Goal: Transaction & Acquisition: Purchase product/service

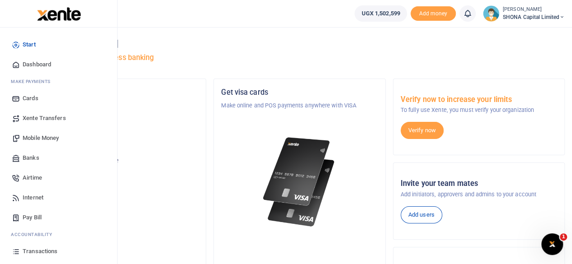
click at [32, 135] on span "Mobile Money" at bounding box center [41, 138] width 36 height 9
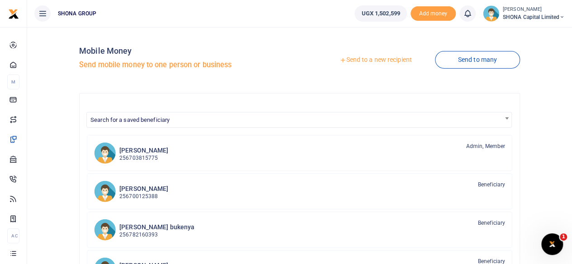
click at [358, 59] on link "Send to a new recipient" at bounding box center [375, 60] width 118 height 16
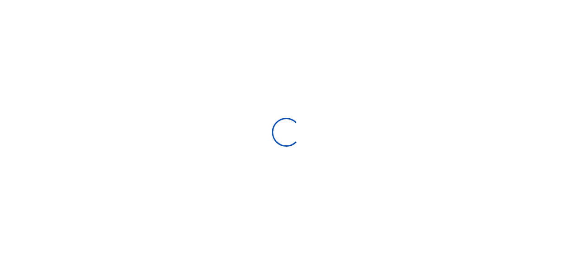
select select "Loading bundles"
select select
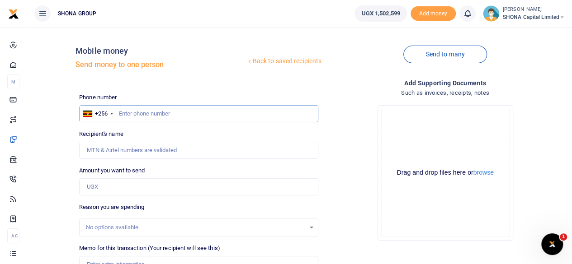
click at [166, 116] on input "text" at bounding box center [198, 113] width 239 height 17
type input "0771288673"
type input "[PERSON_NAME]"
type input "0771288673"
click at [110, 188] on input "Amount you want to send" at bounding box center [198, 186] width 239 height 17
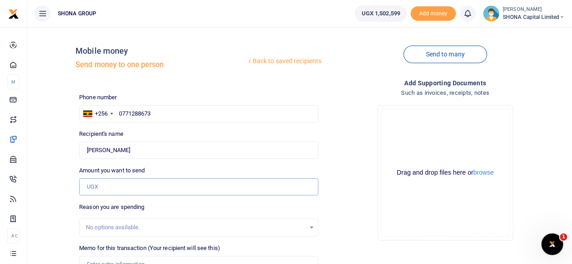
type input "180,000"
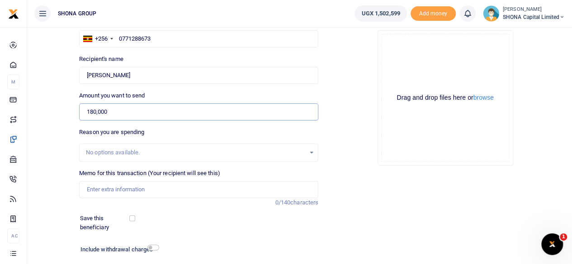
scroll to position [90, 0]
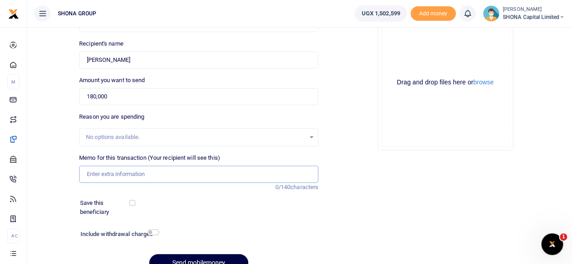
click at [119, 176] on input "Memo for this transaction (Your recipient will see this)" at bounding box center [198, 174] width 239 height 17
click at [205, 173] on input "Being Staff Air time and Mobile data for April 2025" at bounding box center [198, 174] width 239 height 17
drag, startPoint x: 204, startPoint y: 173, endPoint x: 209, endPoint y: 168, distance: 7.1
click at [205, 173] on input "Being Staff Air time and Mobile data for April 2025" at bounding box center [198, 174] width 239 height 17
type input "Being Staff Air time and Mobile data for September 2025"
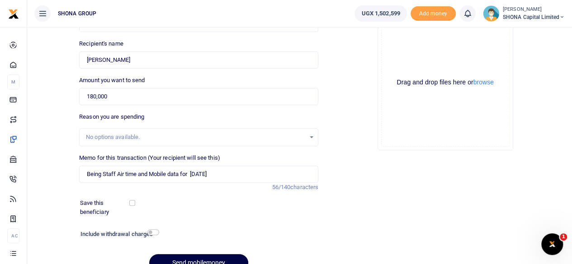
click at [230, 213] on div "Save this beneficiary" at bounding box center [193, 208] width 234 height 18
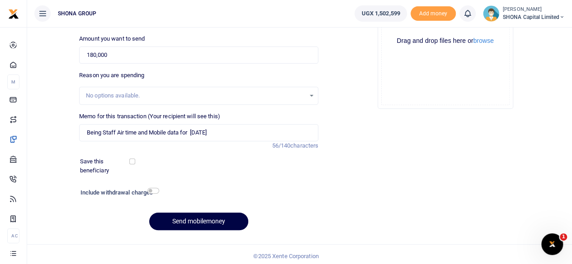
scroll to position [135, 0]
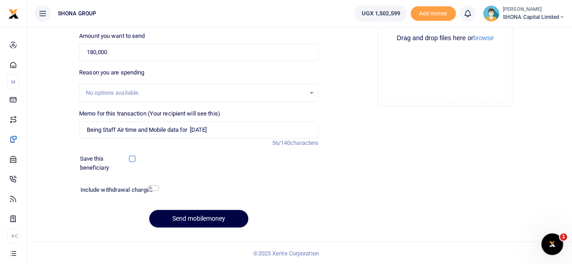
click at [132, 156] on input "checkbox" at bounding box center [132, 159] width 6 height 6
checkbox input "true"
click at [197, 216] on button "Send mobilemoney" at bounding box center [198, 219] width 99 height 18
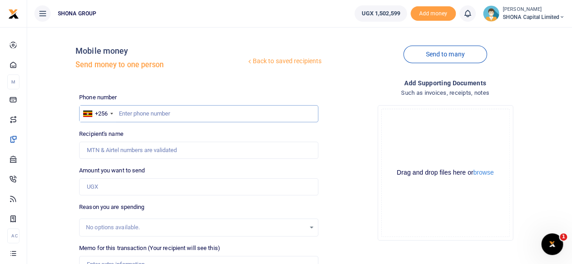
click at [154, 114] on input "text" at bounding box center [198, 113] width 239 height 17
type input "0705555341"
click at [135, 186] on input "Amount you want to send" at bounding box center [198, 186] width 239 height 17
type input "420,000"
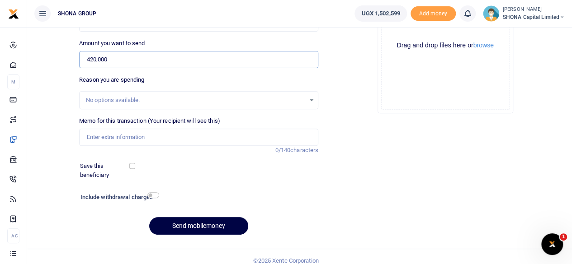
scroll to position [135, 0]
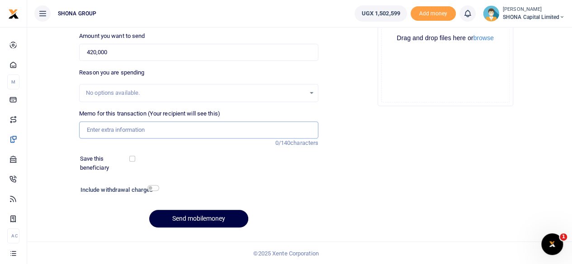
click at [116, 130] on input "Memo for this transaction (Your recipient will see this)" at bounding box center [198, 130] width 239 height 17
type input "bei"
type input "Mbabazi Catherine"
type input "b"
click at [208, 128] on input "Being Staff Air time and Mobile data for March 2025" at bounding box center [198, 130] width 239 height 17
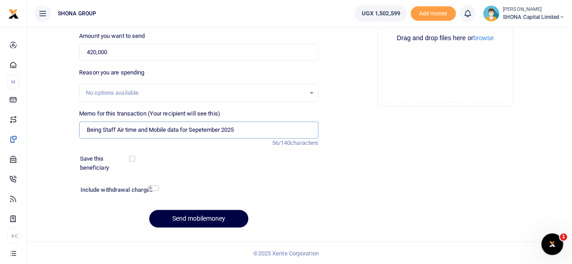
click at [263, 130] on input "Being Staff Air time and Mobile data for Sepetember 2025" at bounding box center [198, 130] width 239 height 17
type input "Being Staff Air time and Mobile data for September 2025"
click at [134, 157] on input "checkbox" at bounding box center [132, 159] width 6 height 6
checkbox input "true"
click at [207, 217] on button "Send mobilemoney" at bounding box center [198, 219] width 99 height 18
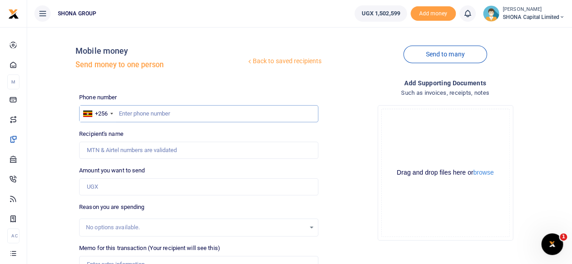
click at [143, 118] on input "text" at bounding box center [198, 113] width 239 height 17
click at [143, 117] on input "text" at bounding box center [198, 113] width 239 height 17
type input "0771288673"
type input "[PERSON_NAME]"
type input "0771288673"
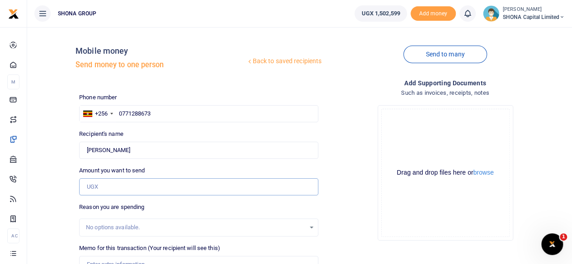
click at [100, 187] on input "Amount you want to send" at bounding box center [198, 186] width 239 height 17
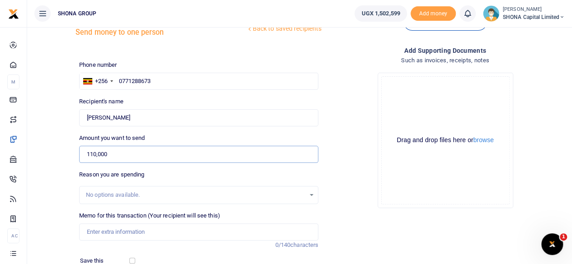
scroll to position [90, 0]
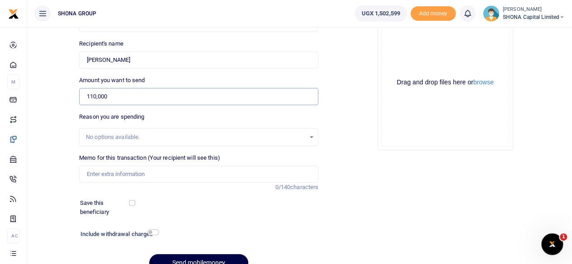
type input "110,000"
click at [118, 173] on input "Memo for this transaction (Your recipient will see this)" at bounding box center [198, 174] width 239 height 17
click at [127, 174] on input "Being Directors Internet for Month of Sepetember 2025" at bounding box center [198, 174] width 239 height 17
click at [123, 172] on input "Being Directors([PERSON_NAME]) Internet for Month of [DATE]" at bounding box center [198, 174] width 239 height 17
click at [260, 168] on input "Being Director's([PERSON_NAME]) Internet for Month of [DATE]" at bounding box center [198, 174] width 239 height 17
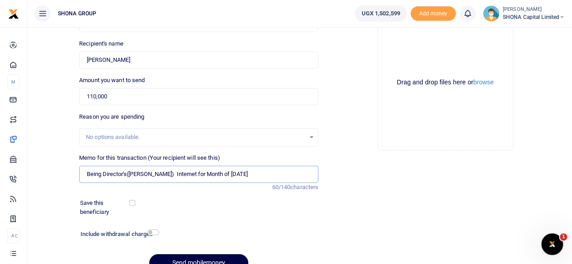
scroll to position [135, 0]
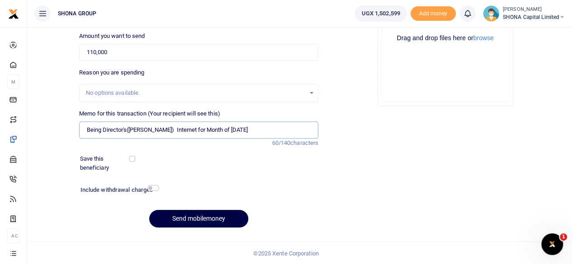
click at [126, 129] on input "Being Director's([PERSON_NAME]) Internet for Month of [DATE]" at bounding box center [198, 130] width 239 height 17
drag, startPoint x: 141, startPoint y: 129, endPoint x: 155, endPoint y: 122, distance: 15.0
click at [143, 129] on input "Being Directors([PERSON_NAME]) Internet for Month of [DATE]" at bounding box center [198, 130] width 239 height 17
click at [248, 127] on input "Being Directors Internet for Month of [DATE]" at bounding box center [198, 130] width 239 height 17
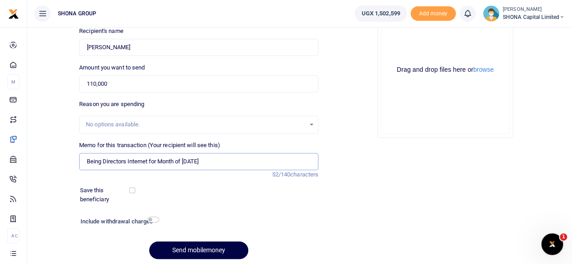
scroll to position [89, 0]
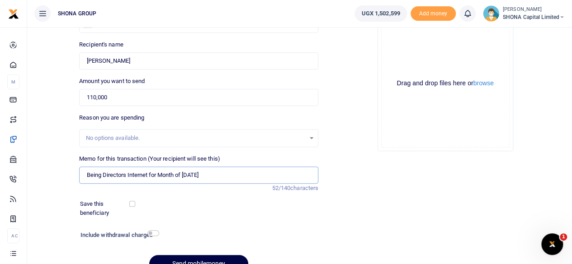
type input "Being Directors Internet for Month of [DATE]"
click at [130, 204] on input "checkbox" at bounding box center [132, 204] width 6 height 6
checkbox input "true"
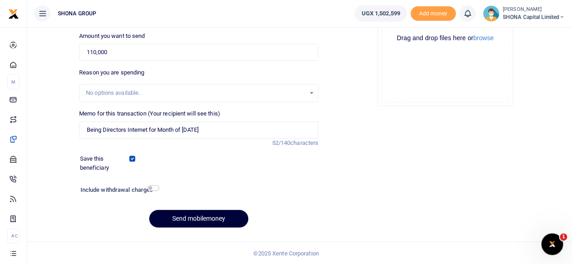
click at [201, 216] on button "Send mobilemoney" at bounding box center [198, 219] width 99 height 18
